Goal: Transaction & Acquisition: Purchase product/service

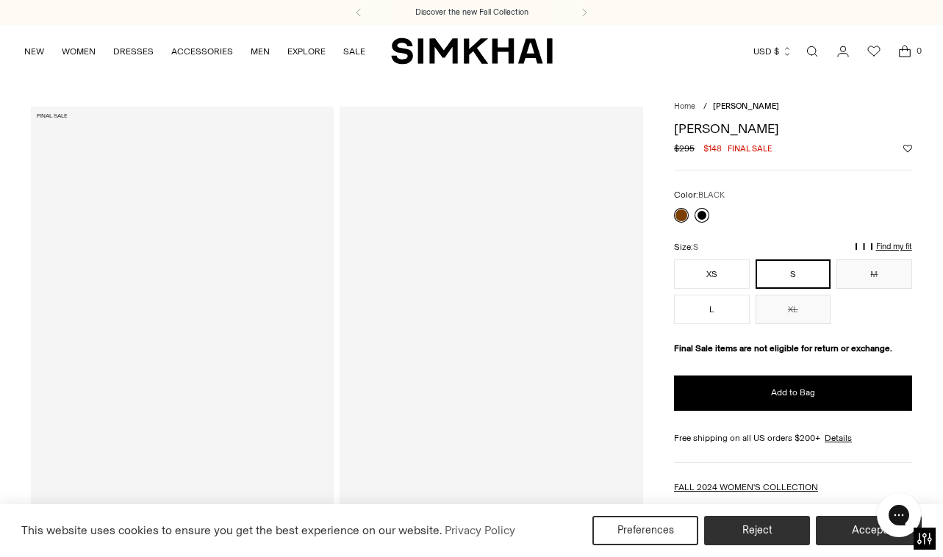
click at [702, 214] on link at bounding box center [701, 215] width 15 height 15
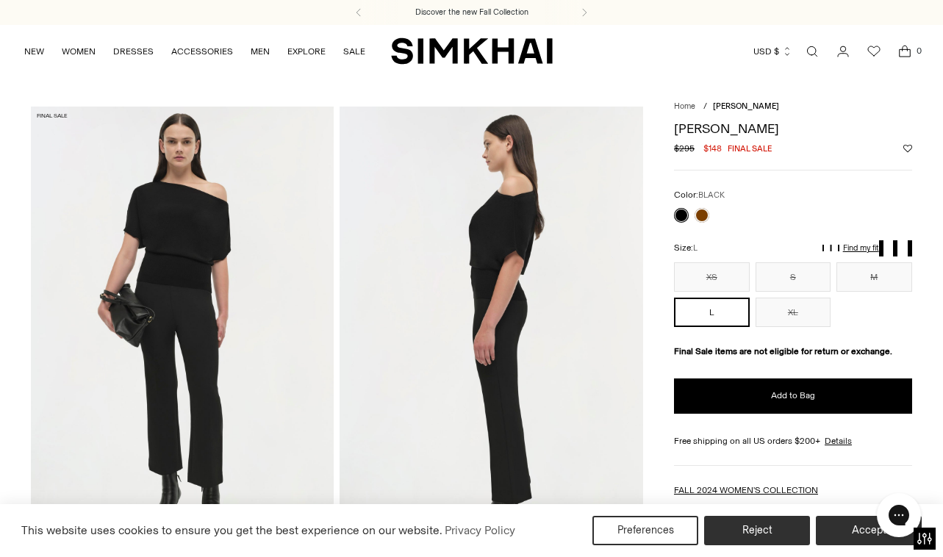
click at [672, 218] on div at bounding box center [691, 215] width 41 height 21
click at [683, 214] on link at bounding box center [681, 215] width 15 height 15
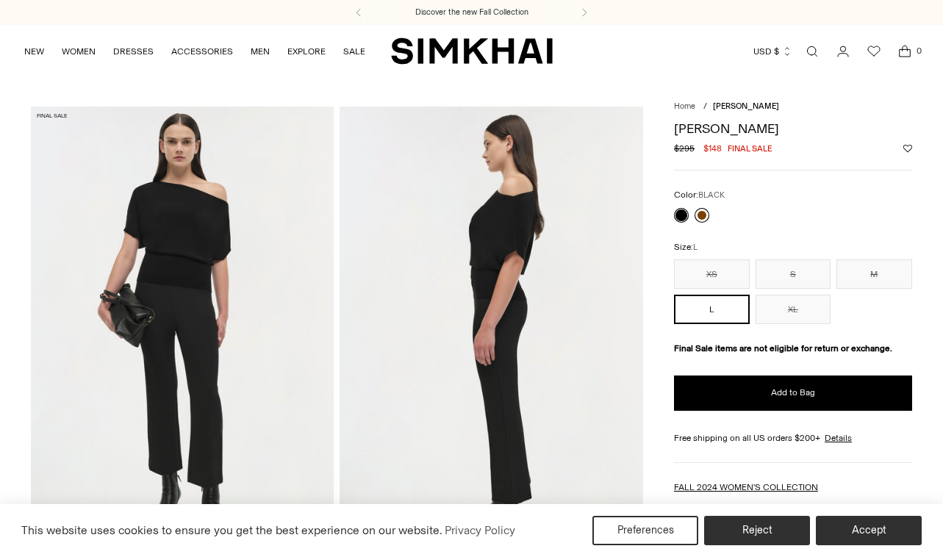
click at [704, 210] on link at bounding box center [701, 215] width 15 height 15
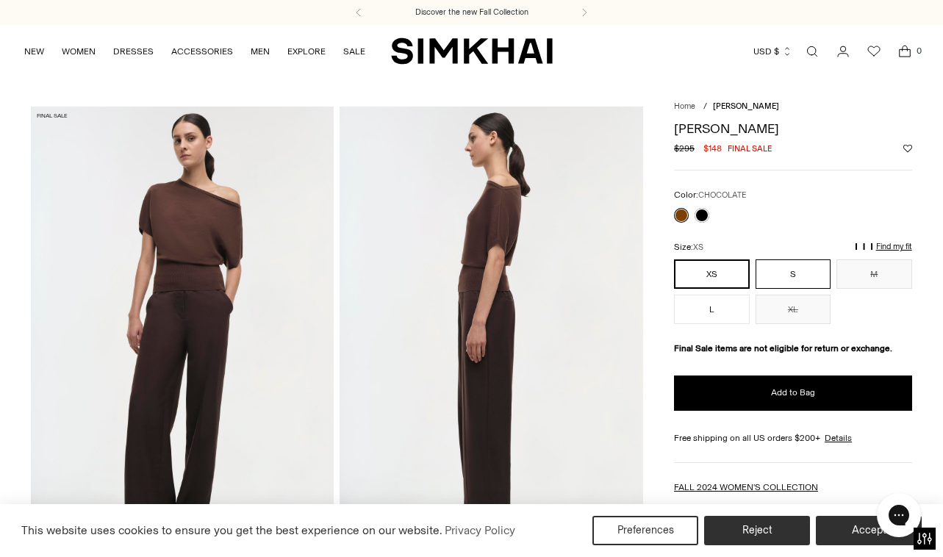
click at [779, 275] on button "S" at bounding box center [793, 273] width 76 height 29
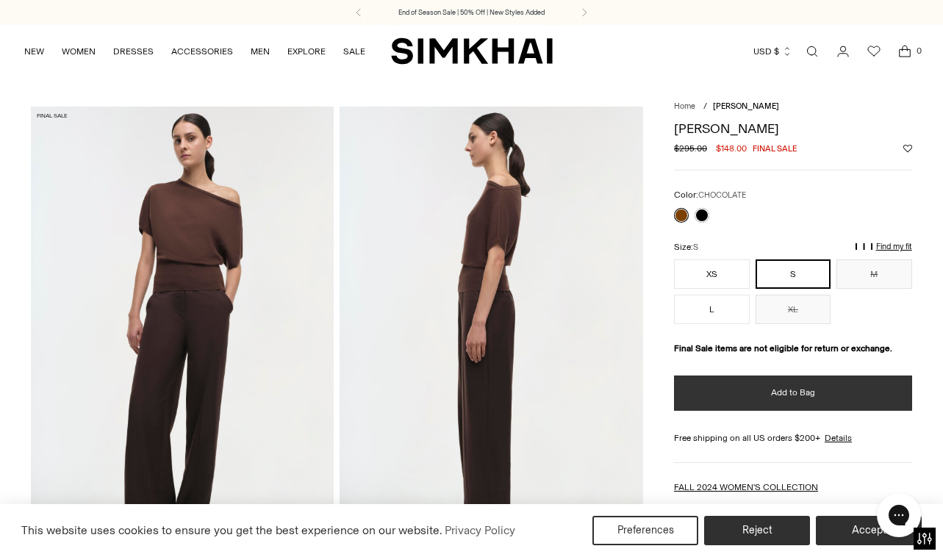
click at [775, 390] on span "Add to Bag" at bounding box center [793, 393] width 44 height 12
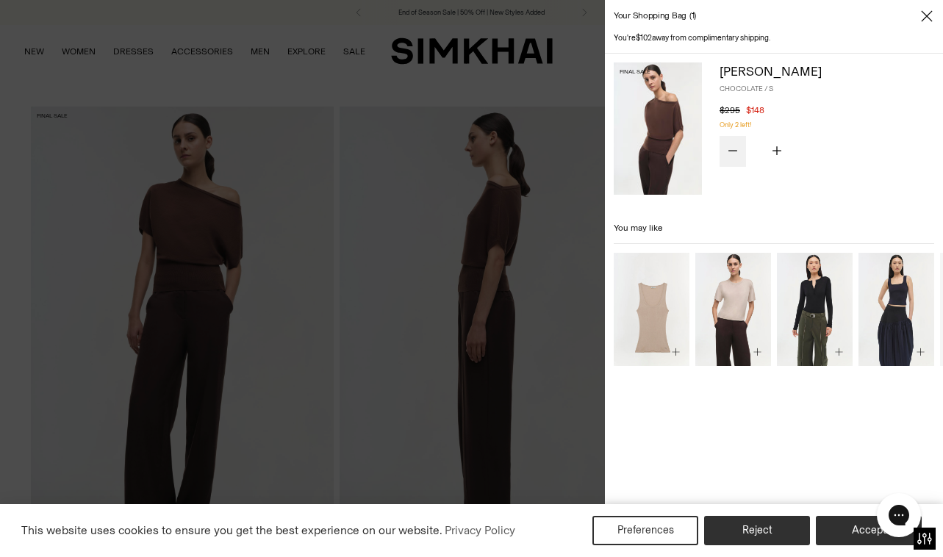
click at [727, 145] on button "Subtract product quantity" at bounding box center [732, 151] width 26 height 31
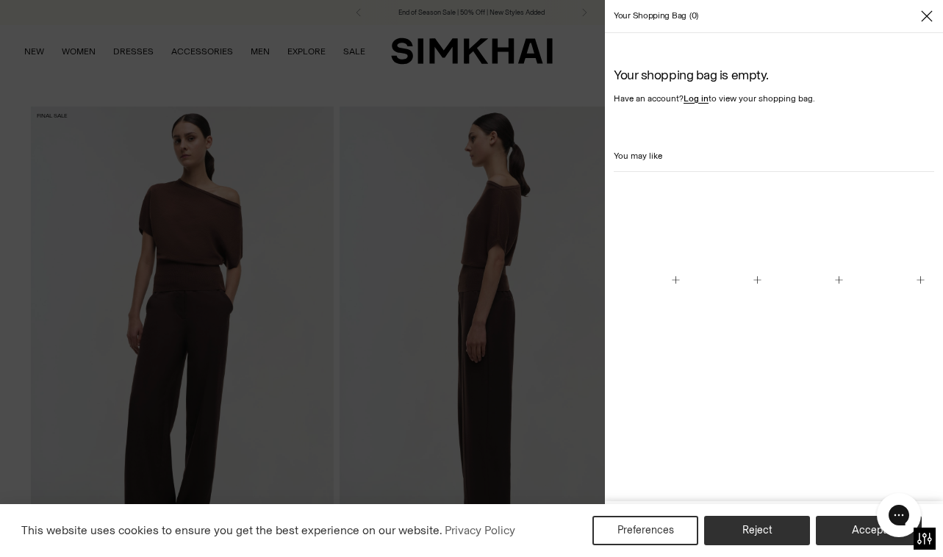
click at [542, 83] on div at bounding box center [471, 278] width 943 height 557
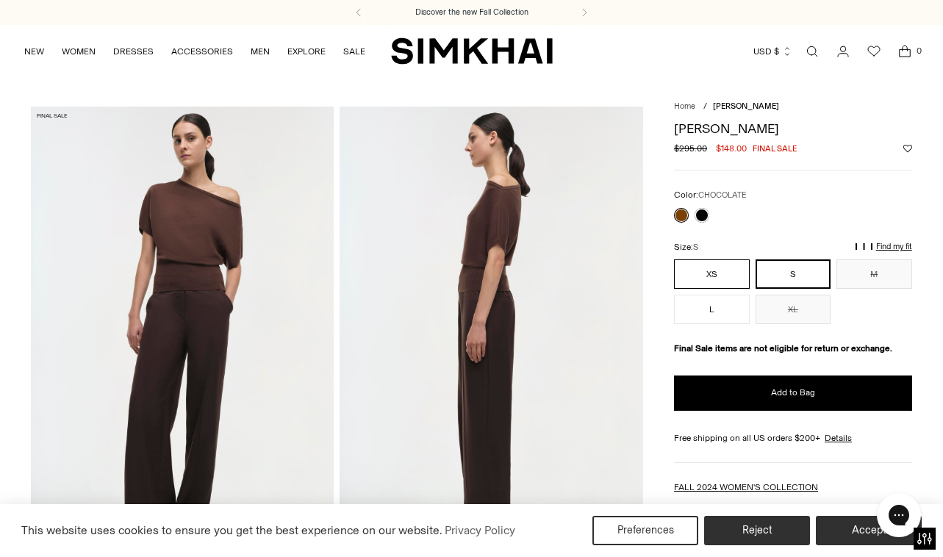
click at [698, 273] on button "XS" at bounding box center [712, 273] width 76 height 29
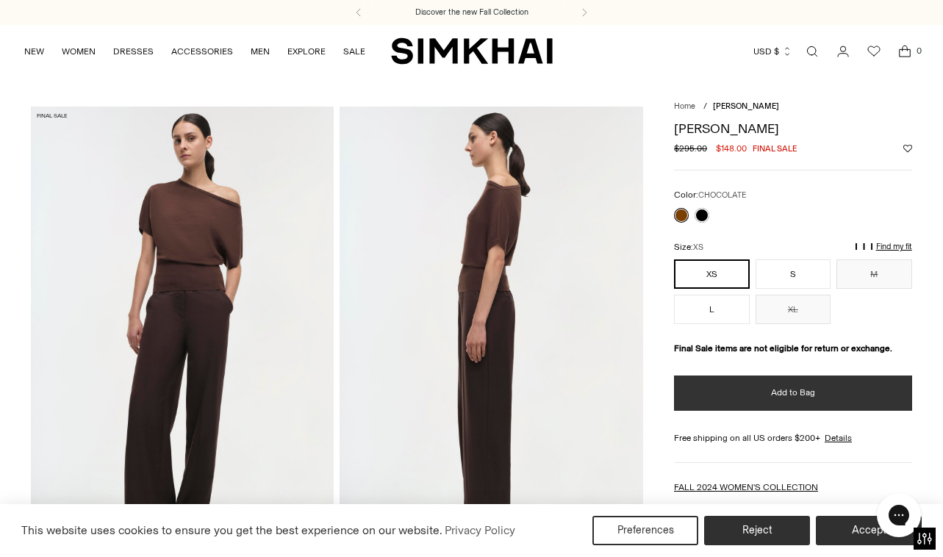
click at [741, 397] on button "Add to Bag" at bounding box center [793, 392] width 238 height 35
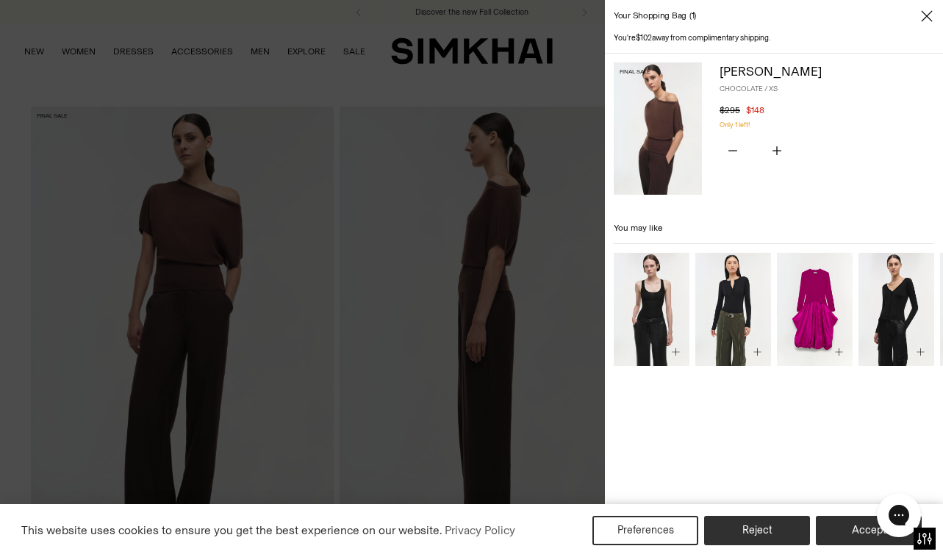
click at [428, 79] on div at bounding box center [471, 278] width 943 height 557
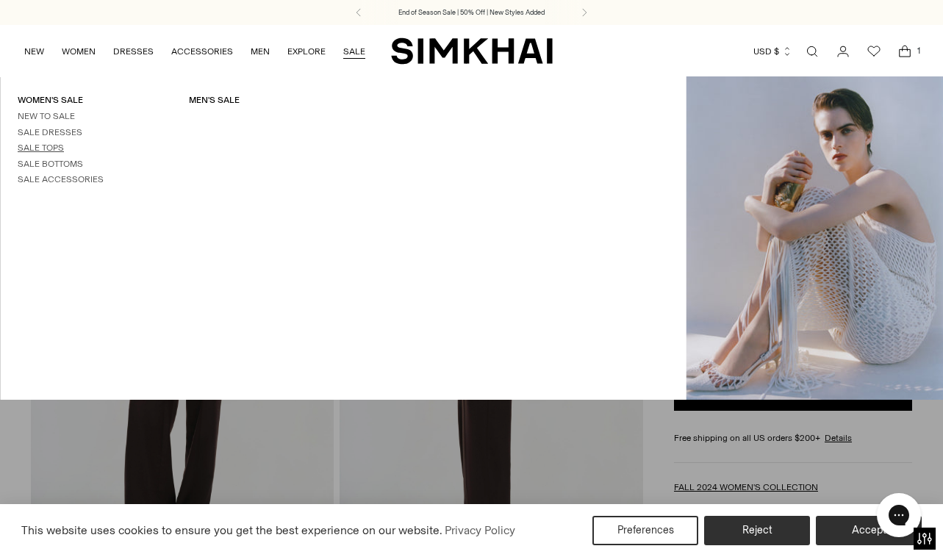
click at [44, 144] on link "Sale Tops" at bounding box center [41, 148] width 46 height 10
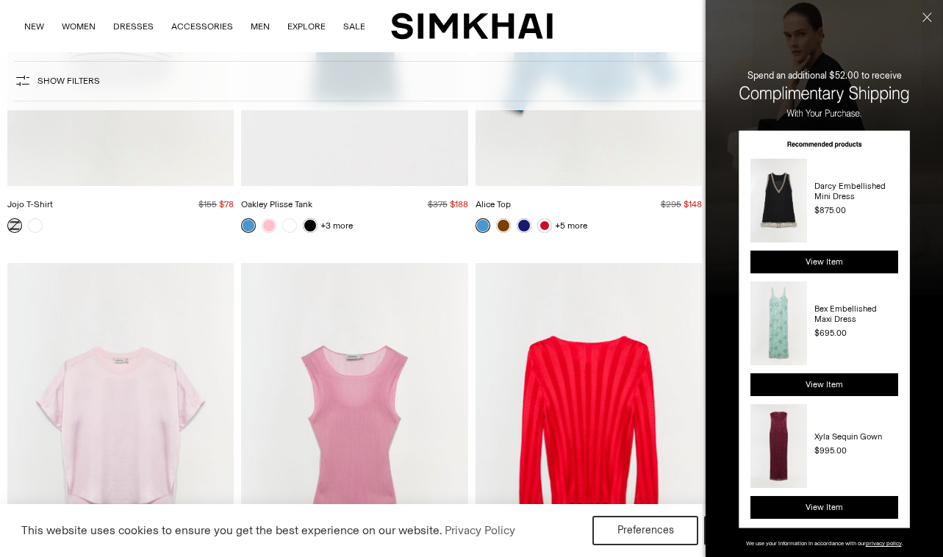
scroll to position [2557, 0]
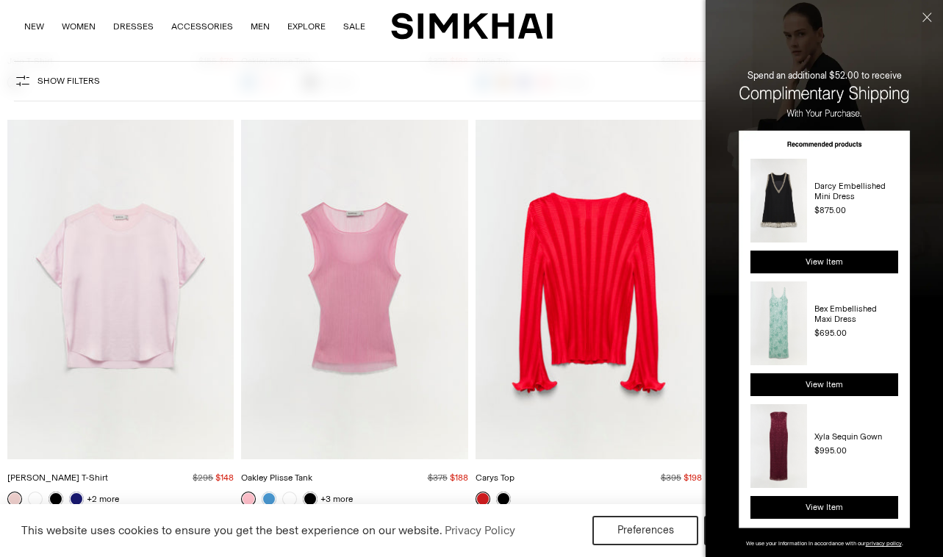
click at [921, 16] on button "Close" at bounding box center [925, 42] width 35 height 84
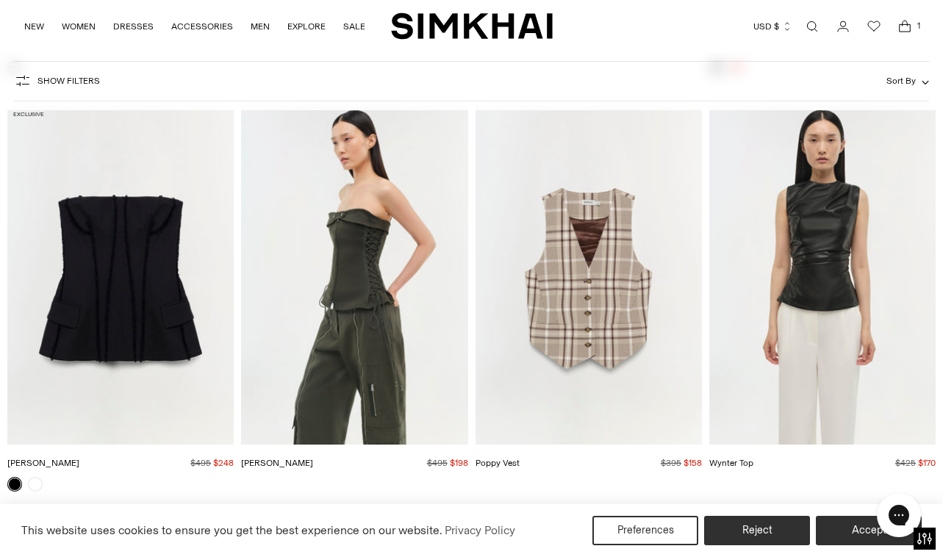
scroll to position [4227, 0]
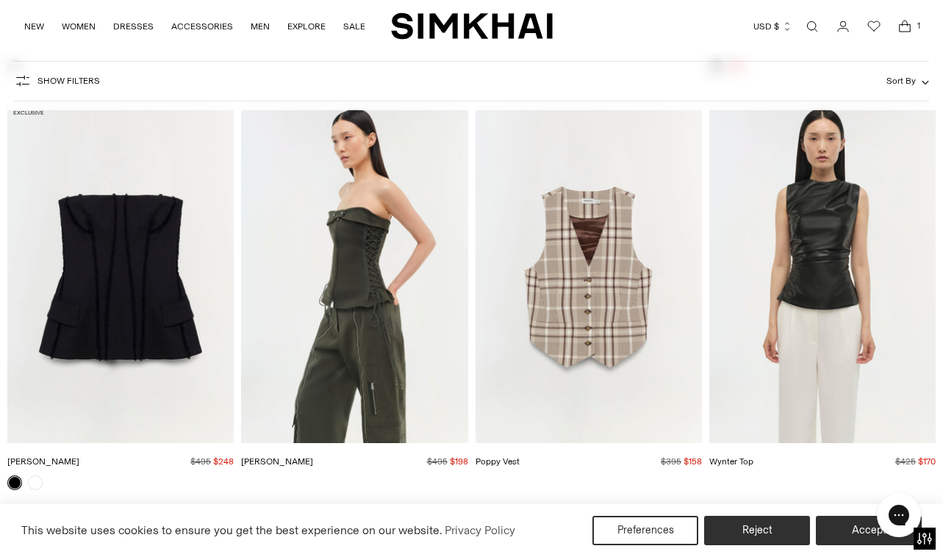
click at [0, 0] on img "Lupita Bustier" at bounding box center [0, 0] width 0 height 0
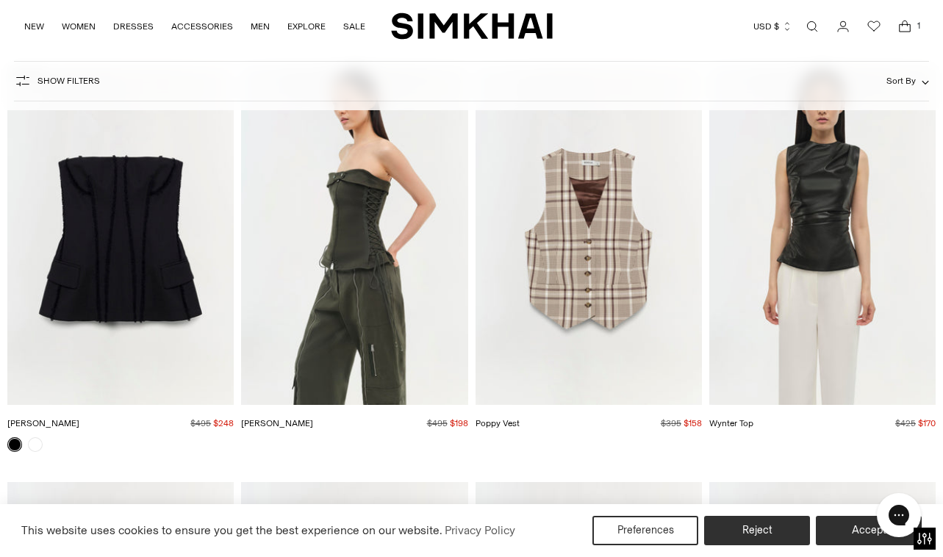
scroll to position [4267, 0]
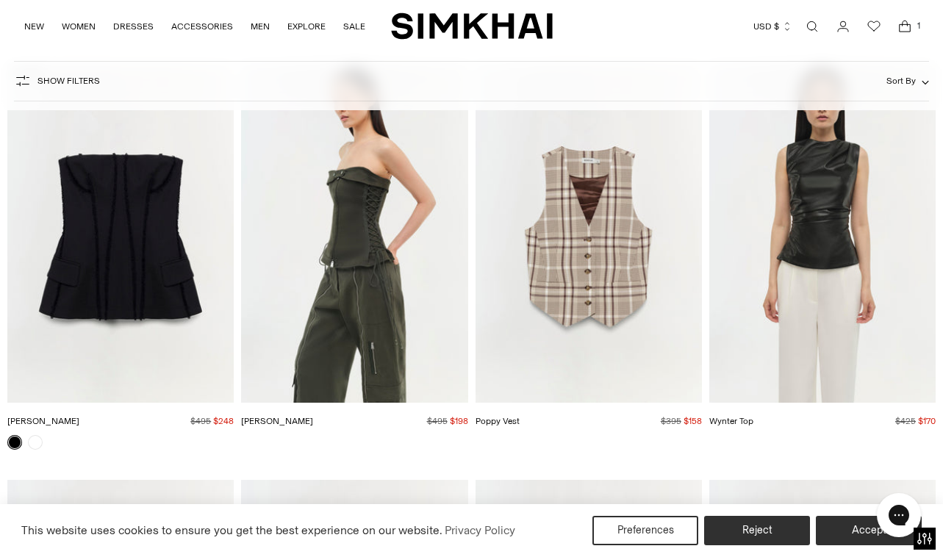
click at [0, 0] on img "Sasha Bustier" at bounding box center [0, 0] width 0 height 0
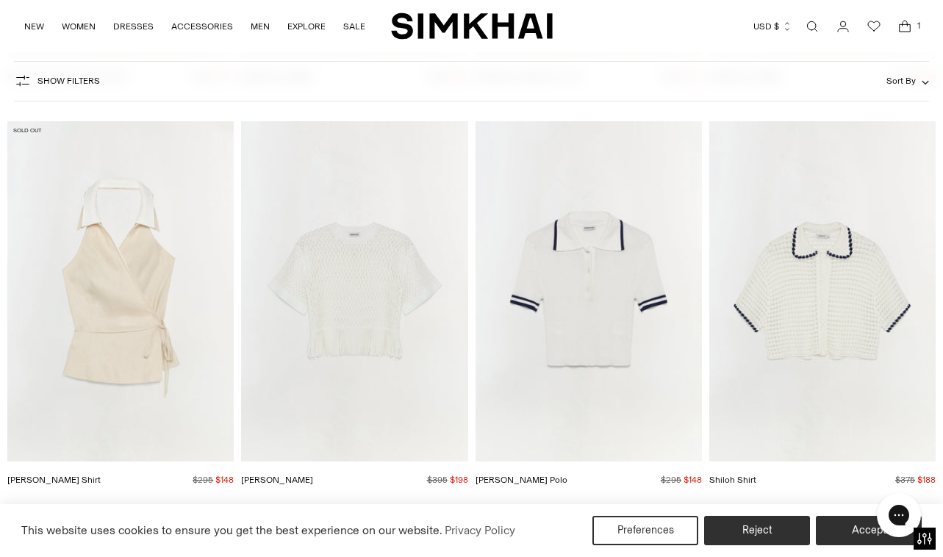
scroll to position [8605, 0]
